Goal: Task Accomplishment & Management: Complete application form

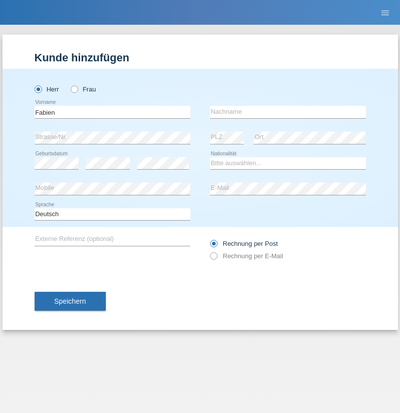
type input "Fabien"
click at [288, 112] on input "text" at bounding box center [288, 112] width 156 height 12
type input "Baer"
select select "CH"
radio input "true"
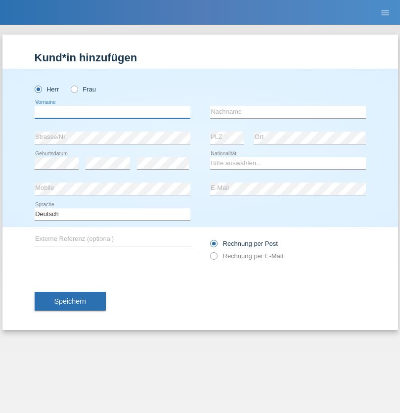
click at [112, 112] on input "text" at bounding box center [113, 112] width 156 height 12
type input "[PERSON_NAME]"
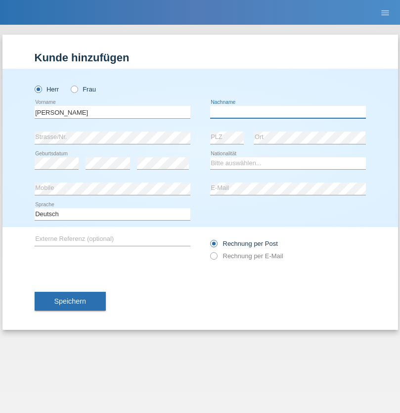
click at [288, 112] on input "text" at bounding box center [288, 112] width 156 height 12
type input "[PERSON_NAME]"
select select "CH"
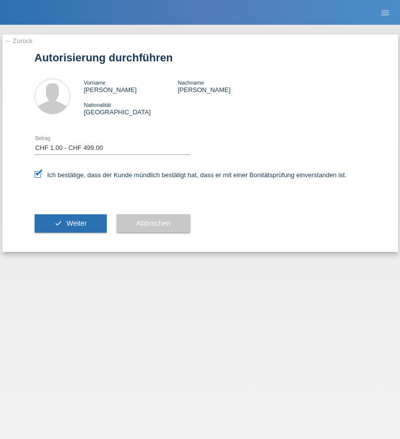
select select "1"
click at [70, 223] on span "Weiter" at bounding box center [76, 223] width 20 height 8
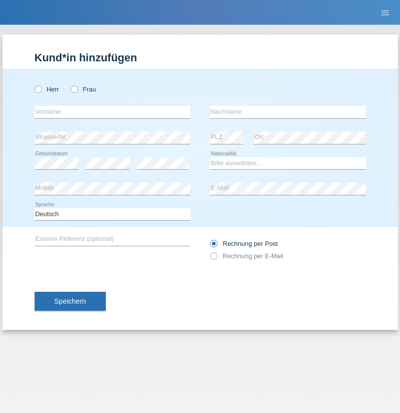
radio input "true"
click at [112, 112] on input "text" at bounding box center [113, 112] width 156 height 12
type input "Mevludin Jakupi"
click at [288, 112] on input "text" at bounding box center [288, 112] width 156 height 12
type input "Jakupi"
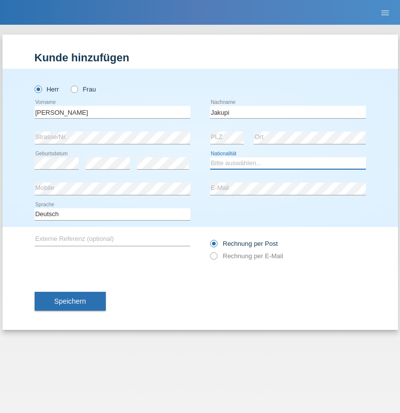
select select "CH"
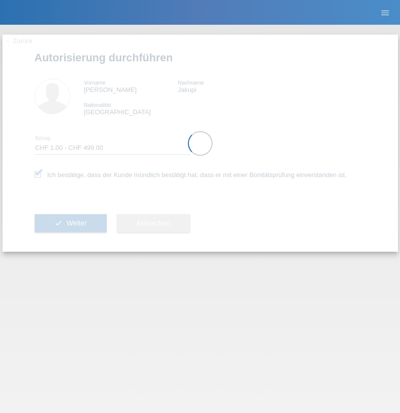
select select "1"
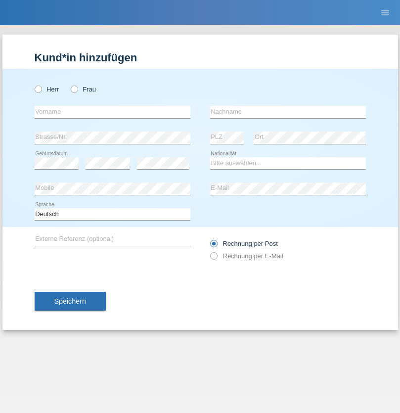
radio input "true"
click at [112, 112] on input "text" at bounding box center [113, 112] width 156 height 12
type input "[PERSON_NAME]"
click at [288, 112] on input "text" at bounding box center [288, 112] width 156 height 12
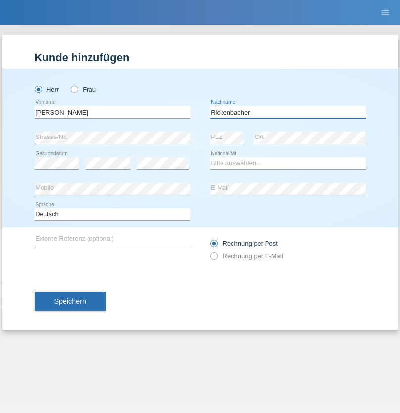
type input "Rickenbacher"
select select "CH"
